Goal: Check status: Check status

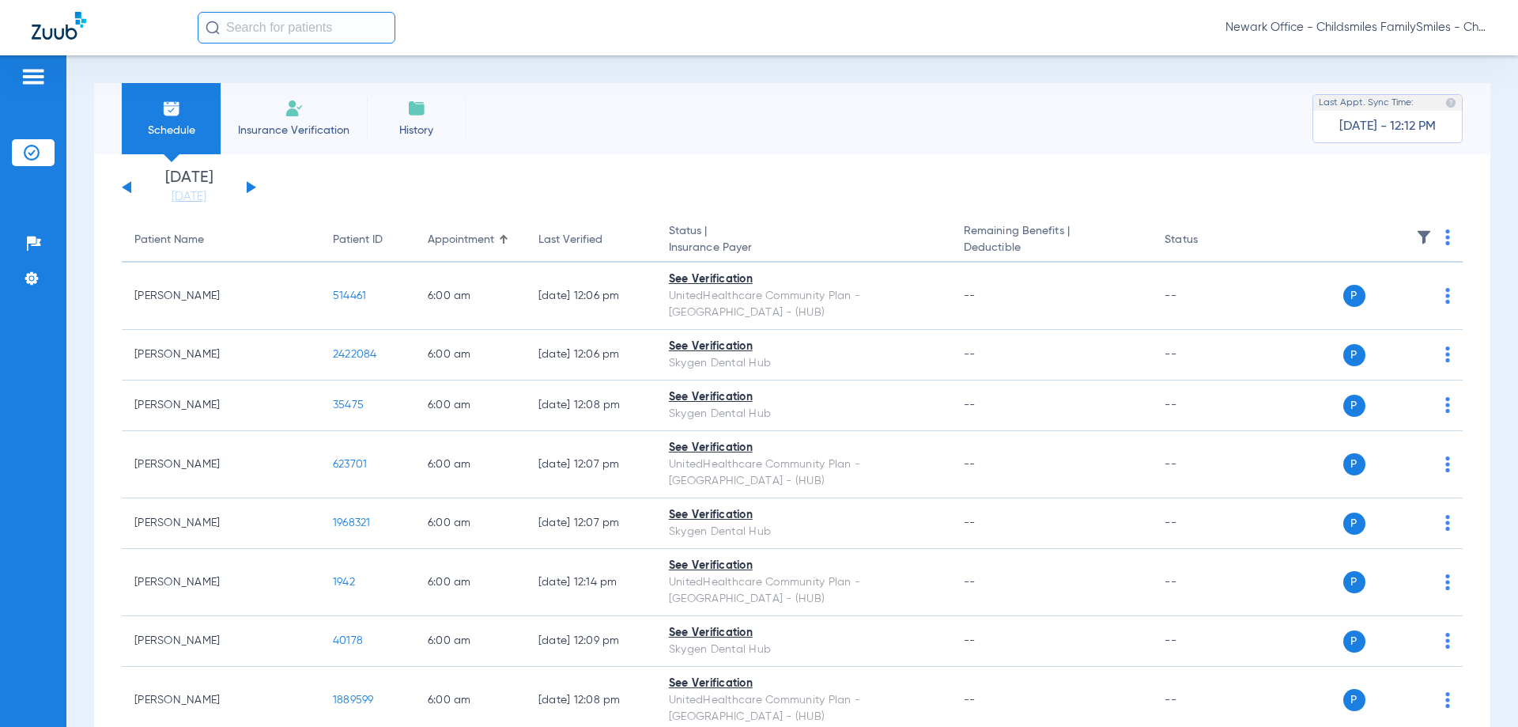
click at [251, 188] on button at bounding box center [251, 187] width 9 height 12
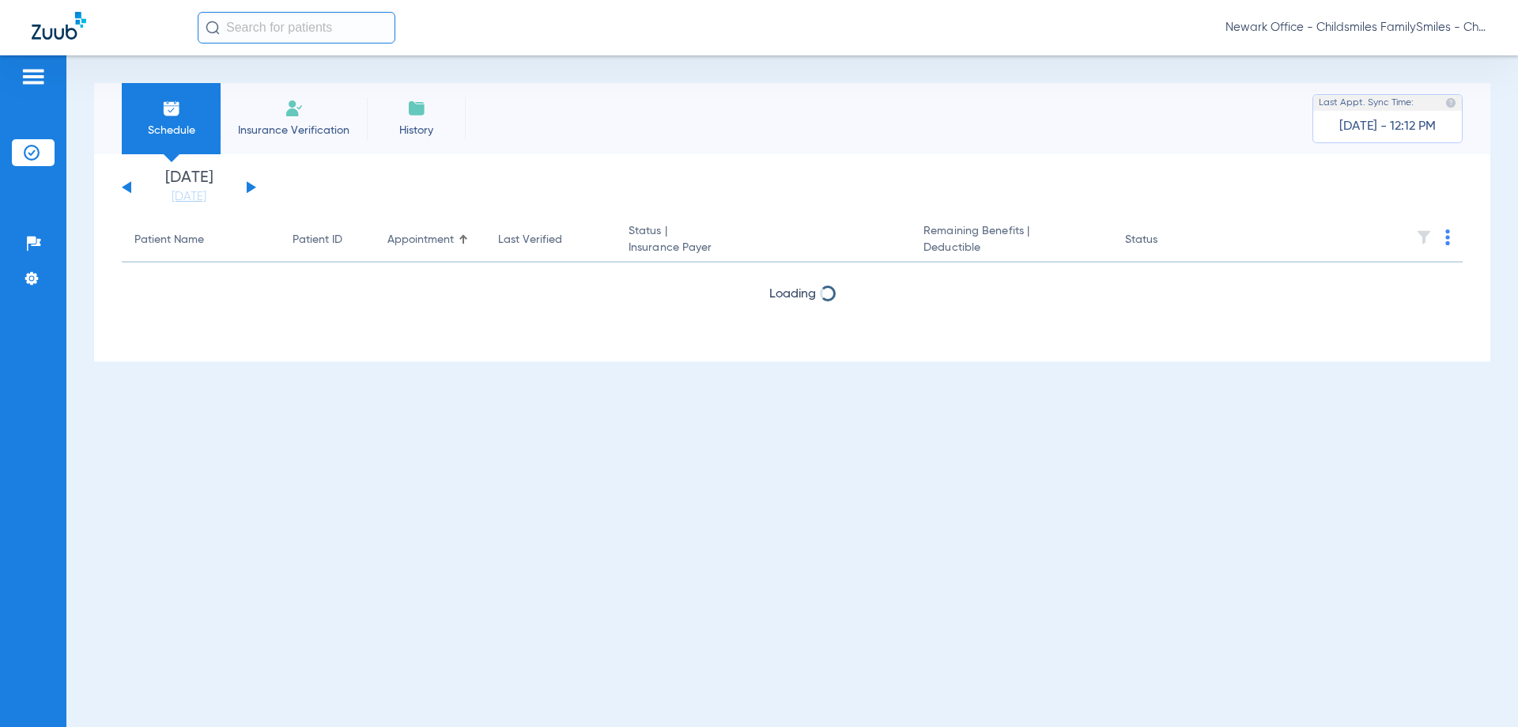
click at [251, 188] on button at bounding box center [251, 187] width 9 height 12
click at [1444, 238] on th at bounding box center [1341, 240] width 244 height 44
click at [304, 170] on app-single-date-navigator "[DATE] [DATE] [DATE] [DATE] [DATE] [DATE] [DATE] [DATE] [DATE] [DATE] [DATE] [D…" at bounding box center [792, 187] width 1341 height 35
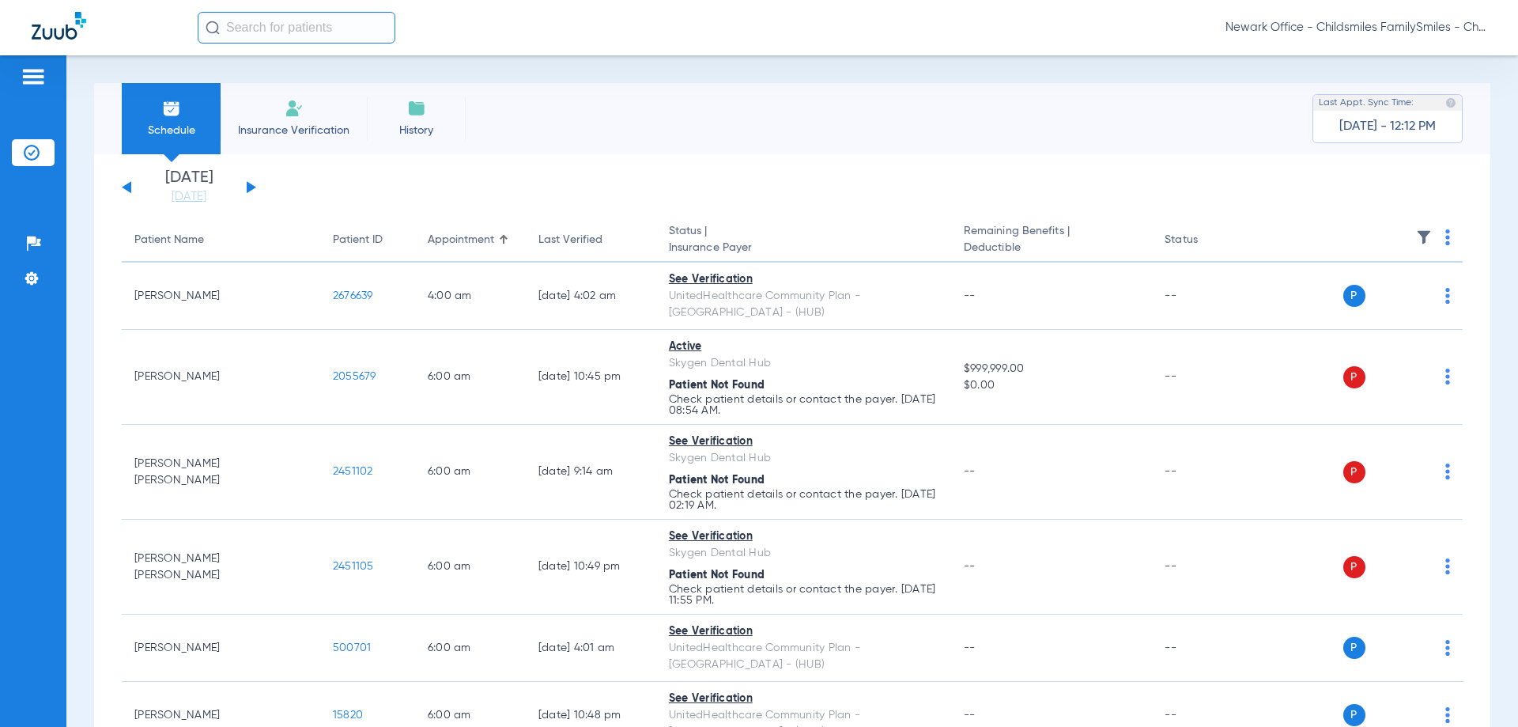
click at [1429, 232] on th at bounding box center [1361, 240] width 204 height 44
click at [1432, 239] on th at bounding box center [1361, 240] width 204 height 44
click at [1445, 242] on img at bounding box center [1447, 237] width 5 height 16
click at [1342, 296] on span "Verify All" at bounding box center [1375, 299] width 99 height 11
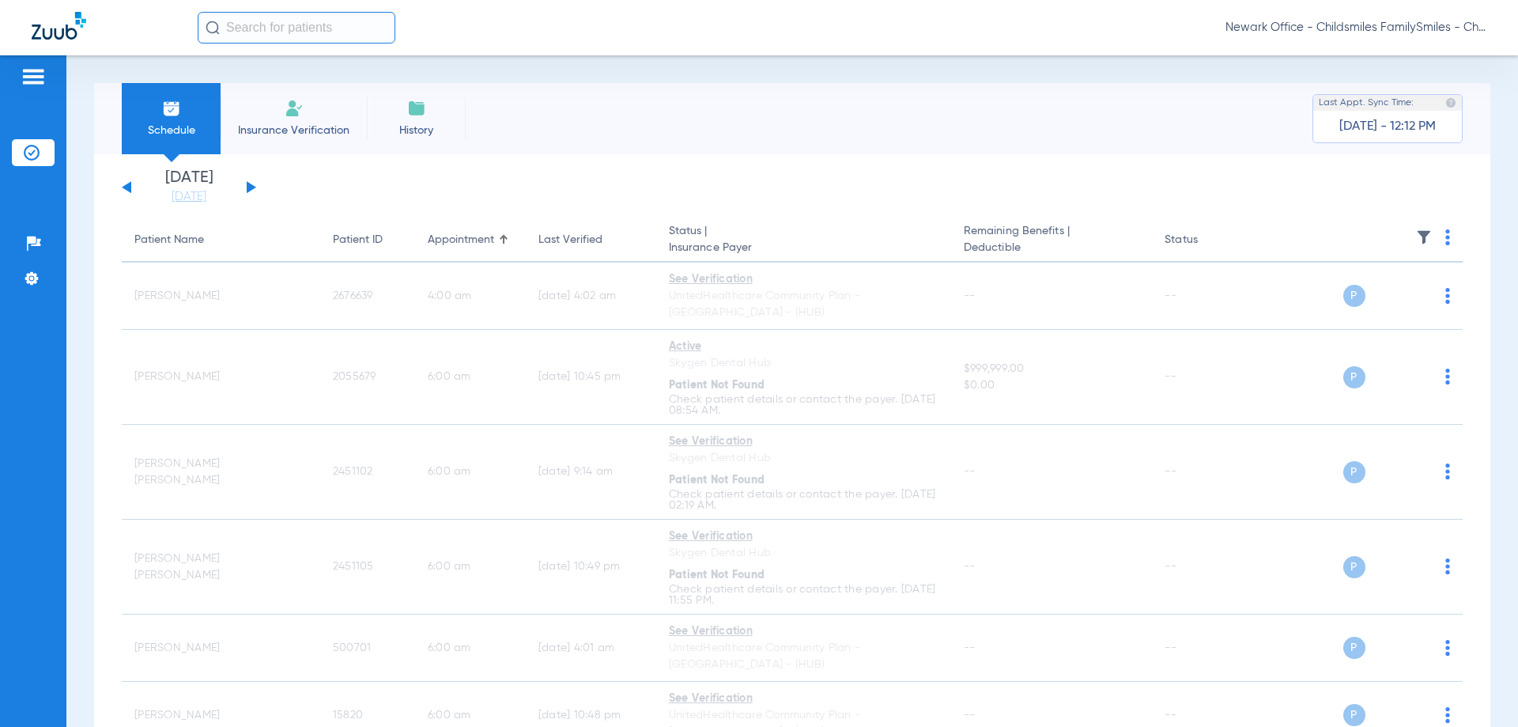
click at [1073, 191] on app-single-date-navigator "[DATE] [DATE] [DATE] [DATE] [DATE] [DATE] [DATE] [DATE] [DATE] [DATE] [DATE] [D…" at bounding box center [792, 187] width 1341 height 35
